Goal: Register for event/course

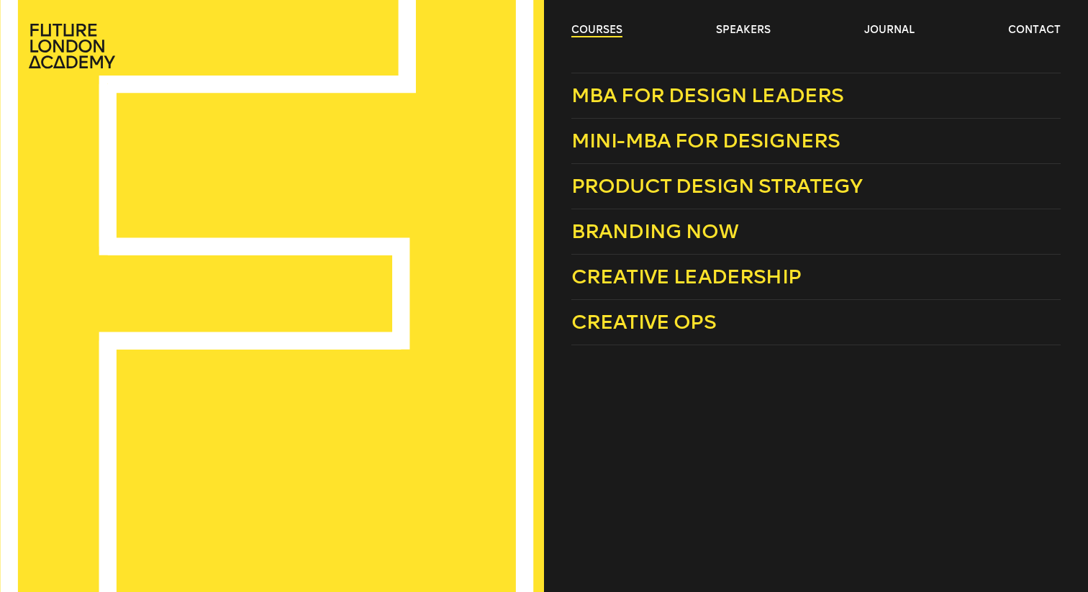
click at [602, 28] on link "courses" at bounding box center [596, 30] width 51 height 14
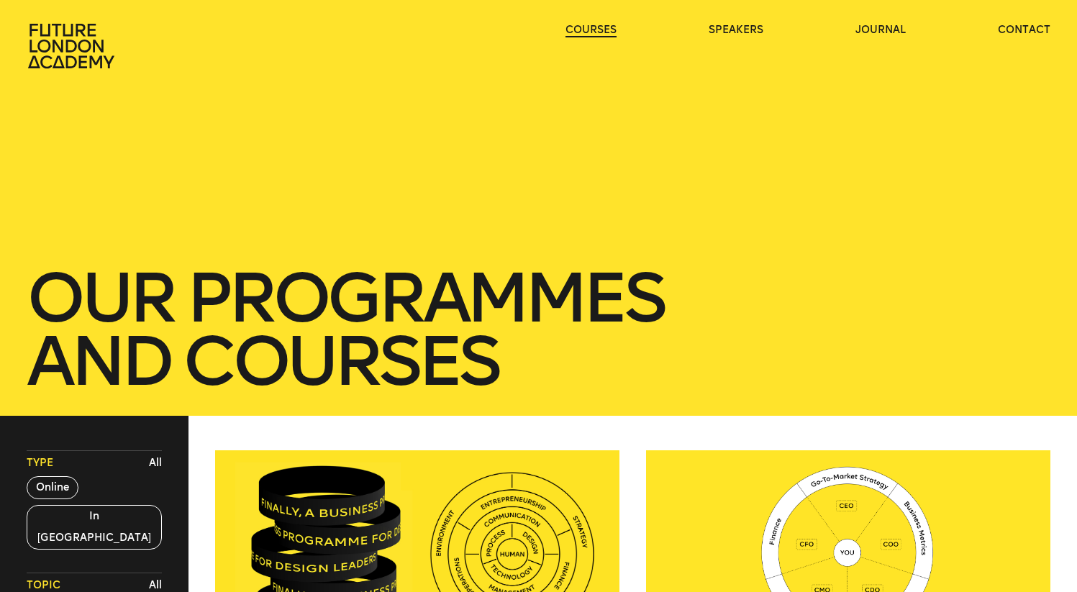
click at [602, 28] on link "courses" at bounding box center [591, 30] width 51 height 14
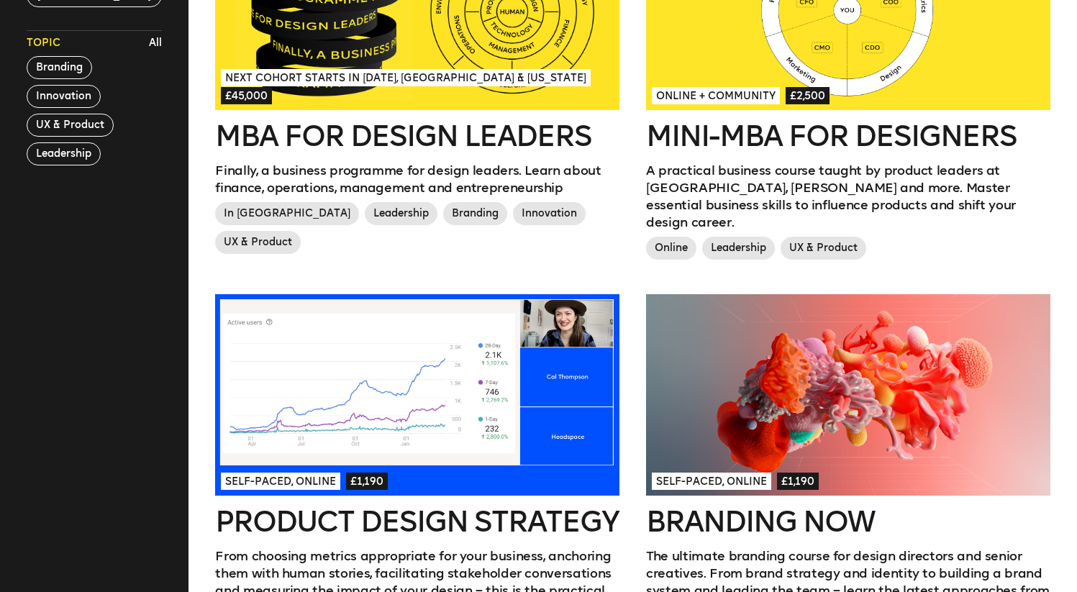
scroll to position [556, 0]
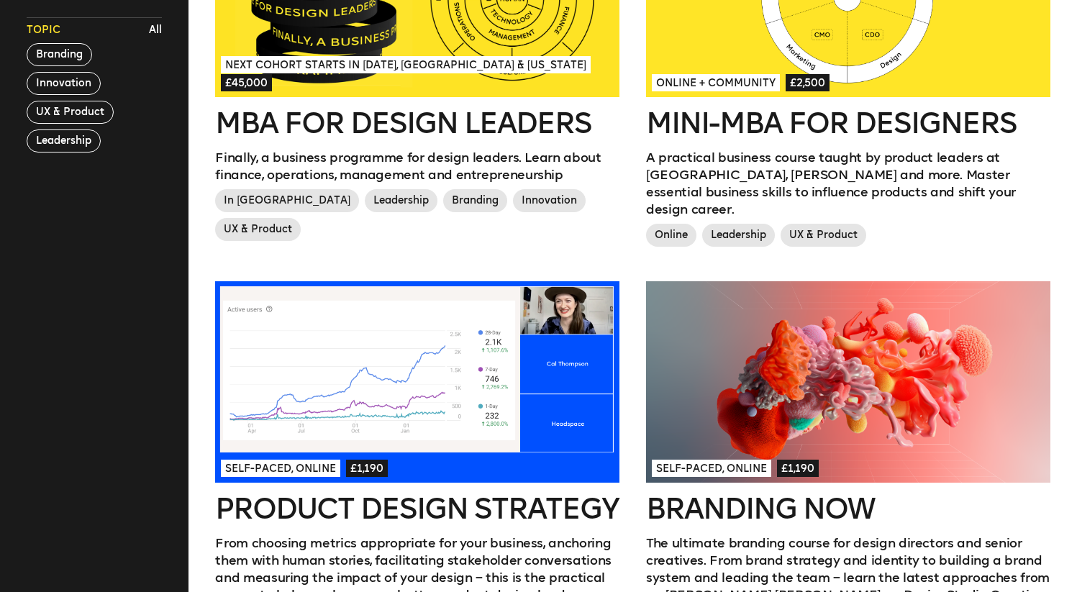
click at [819, 132] on h2 "Mini-MBA for Designers" at bounding box center [848, 123] width 404 height 29
